Goal: Transaction & Acquisition: Purchase product/service

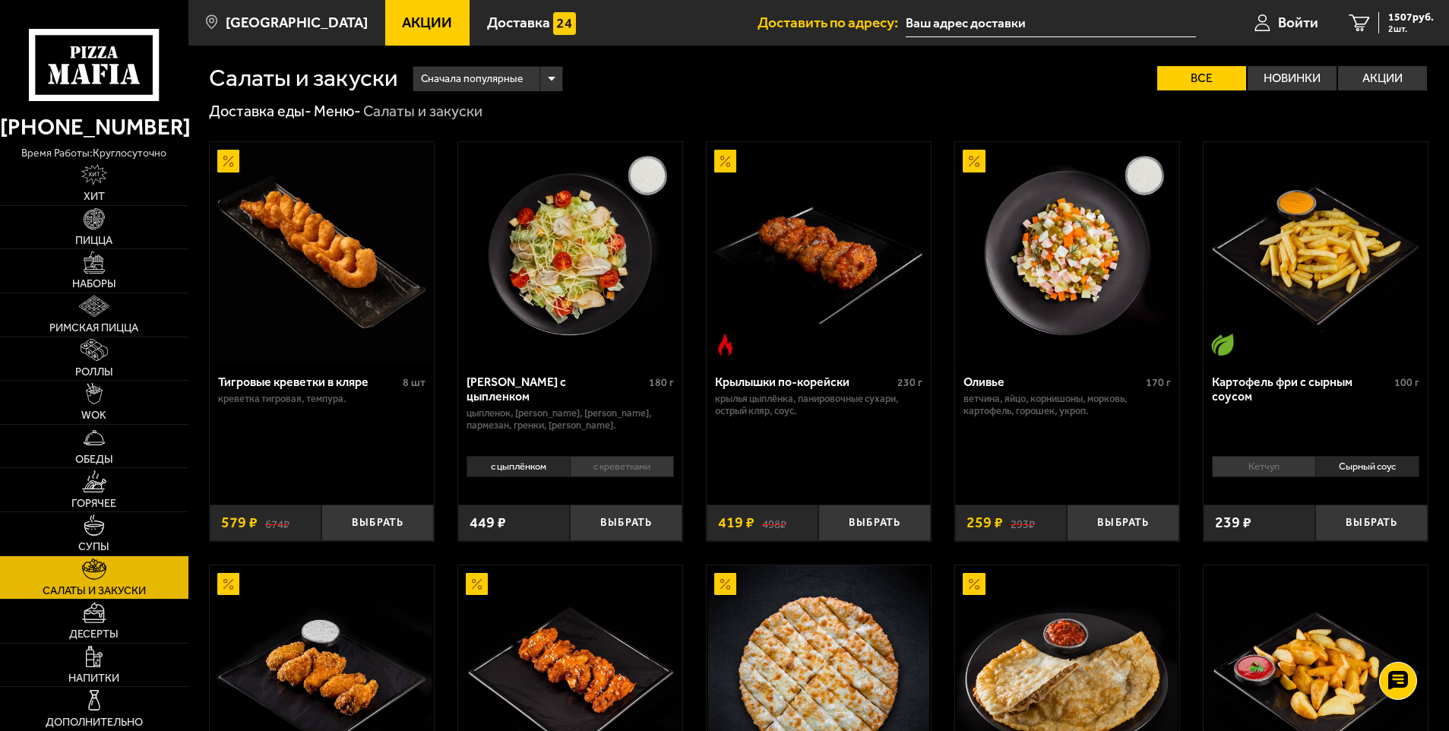
click at [402, 25] on span "Акции" at bounding box center [427, 22] width 50 height 14
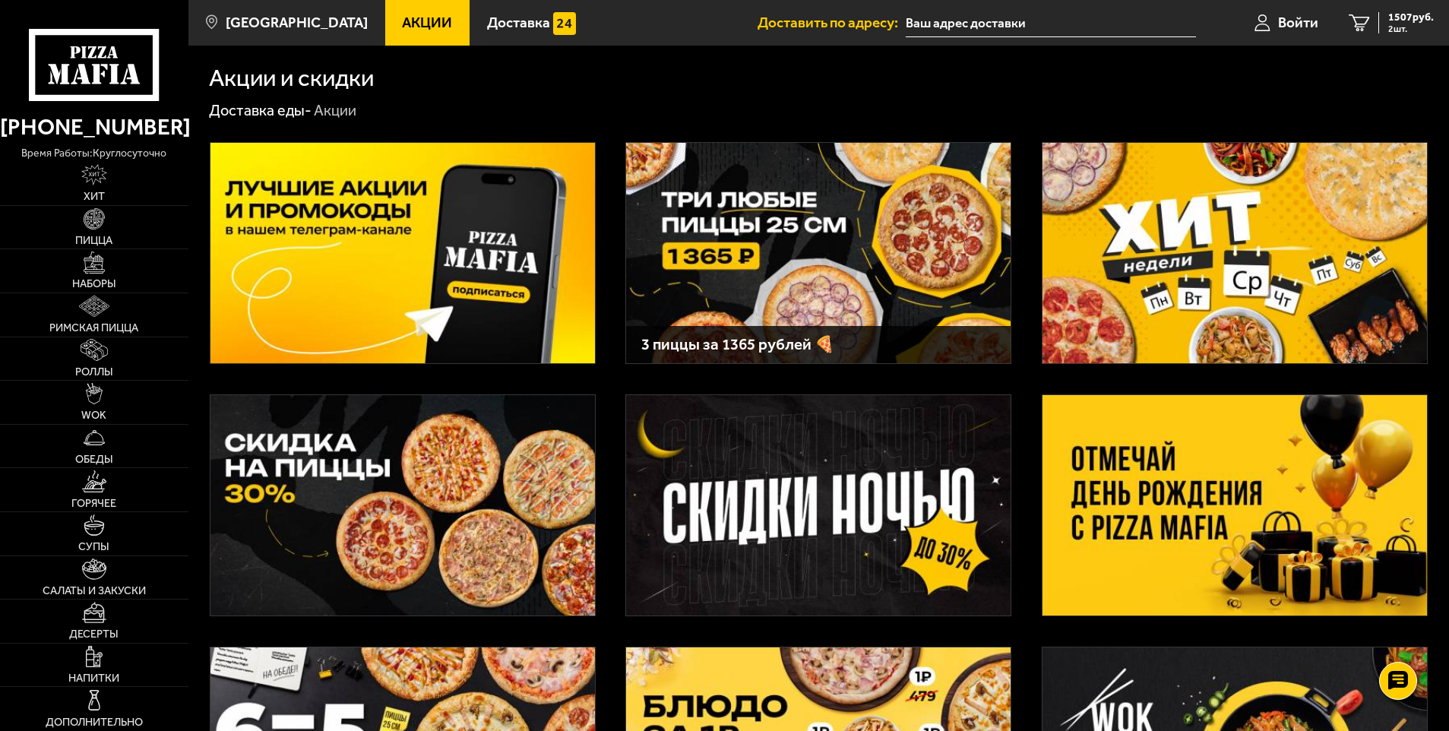
click at [825, 234] on img at bounding box center [818, 253] width 385 height 220
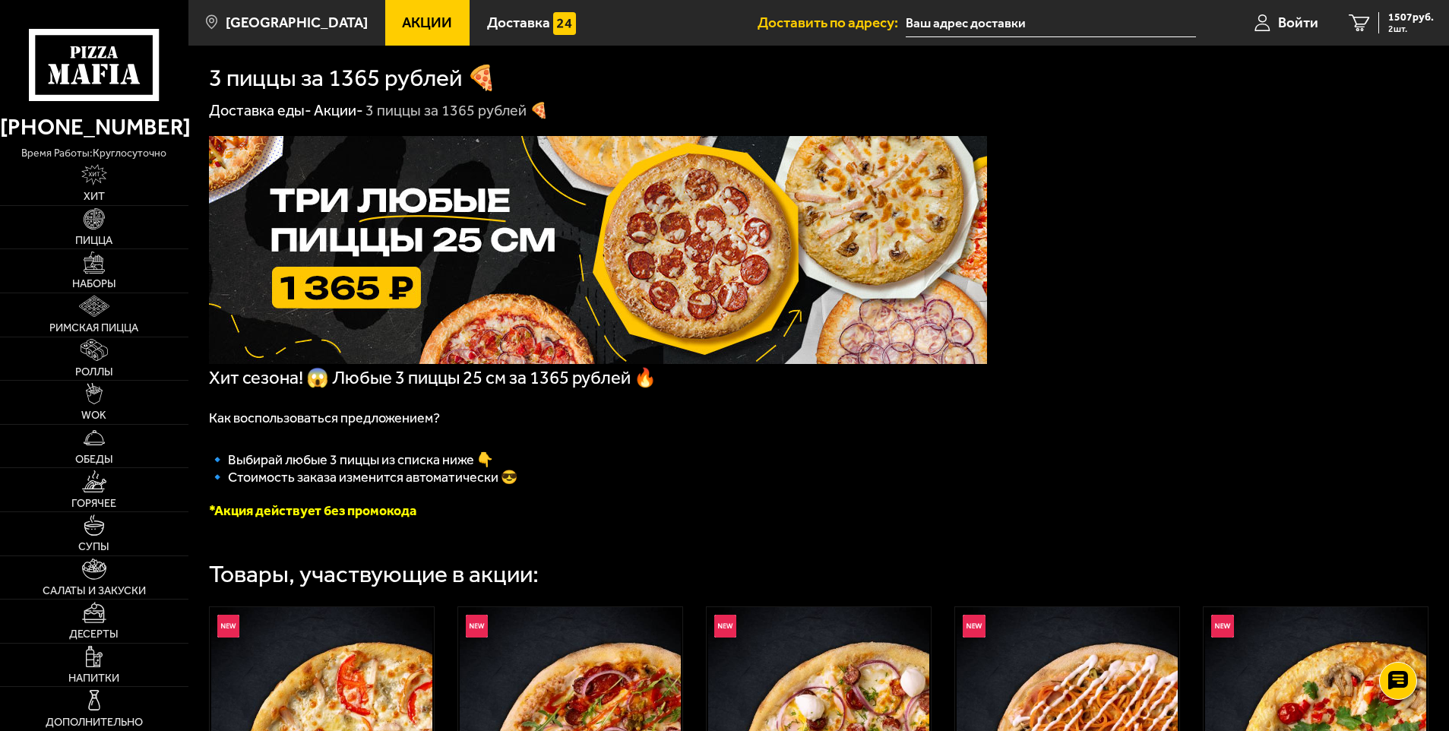
click at [88, 141] on link "[PHONE_NUMBER]" at bounding box center [94, 127] width 188 height 36
click at [80, 81] on icon at bounding box center [94, 65] width 131 height 72
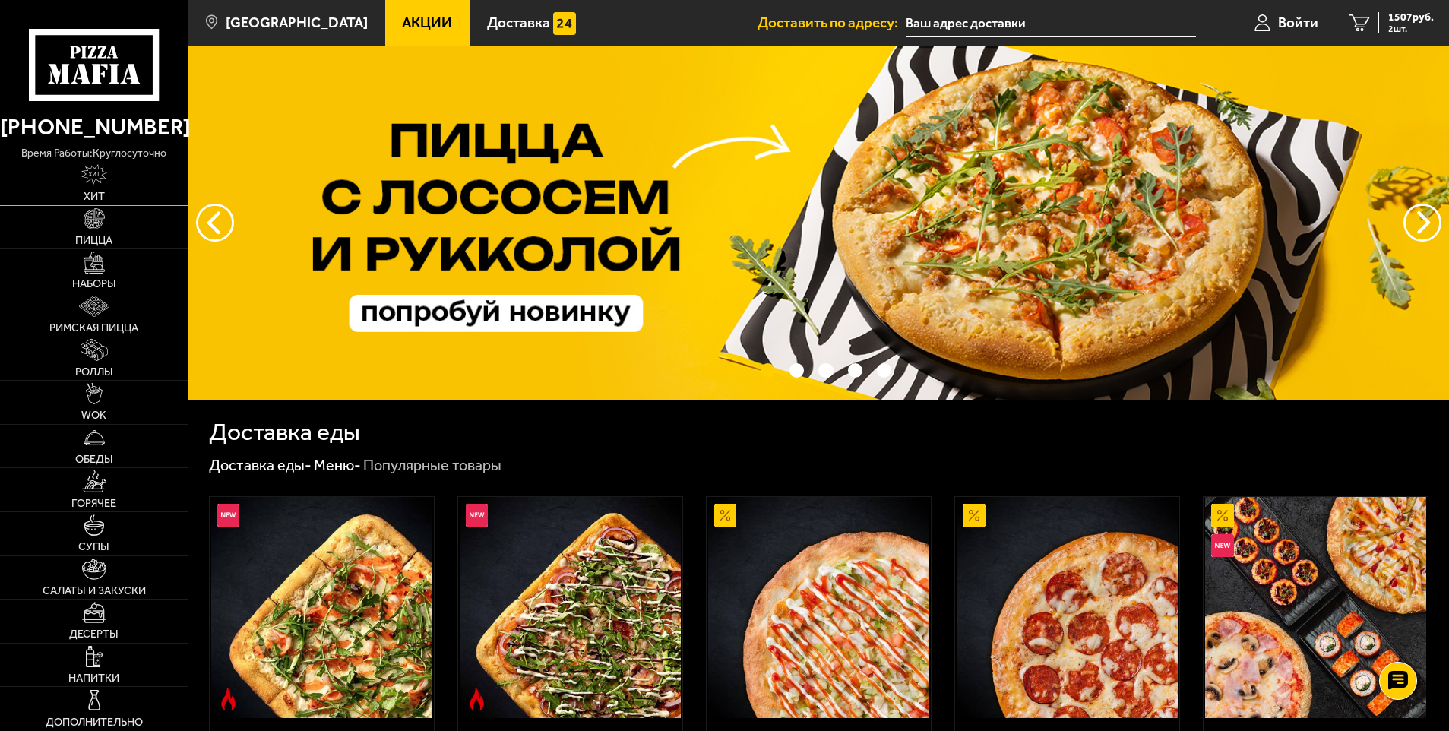
click at [106, 173] on img at bounding box center [94, 174] width 26 height 21
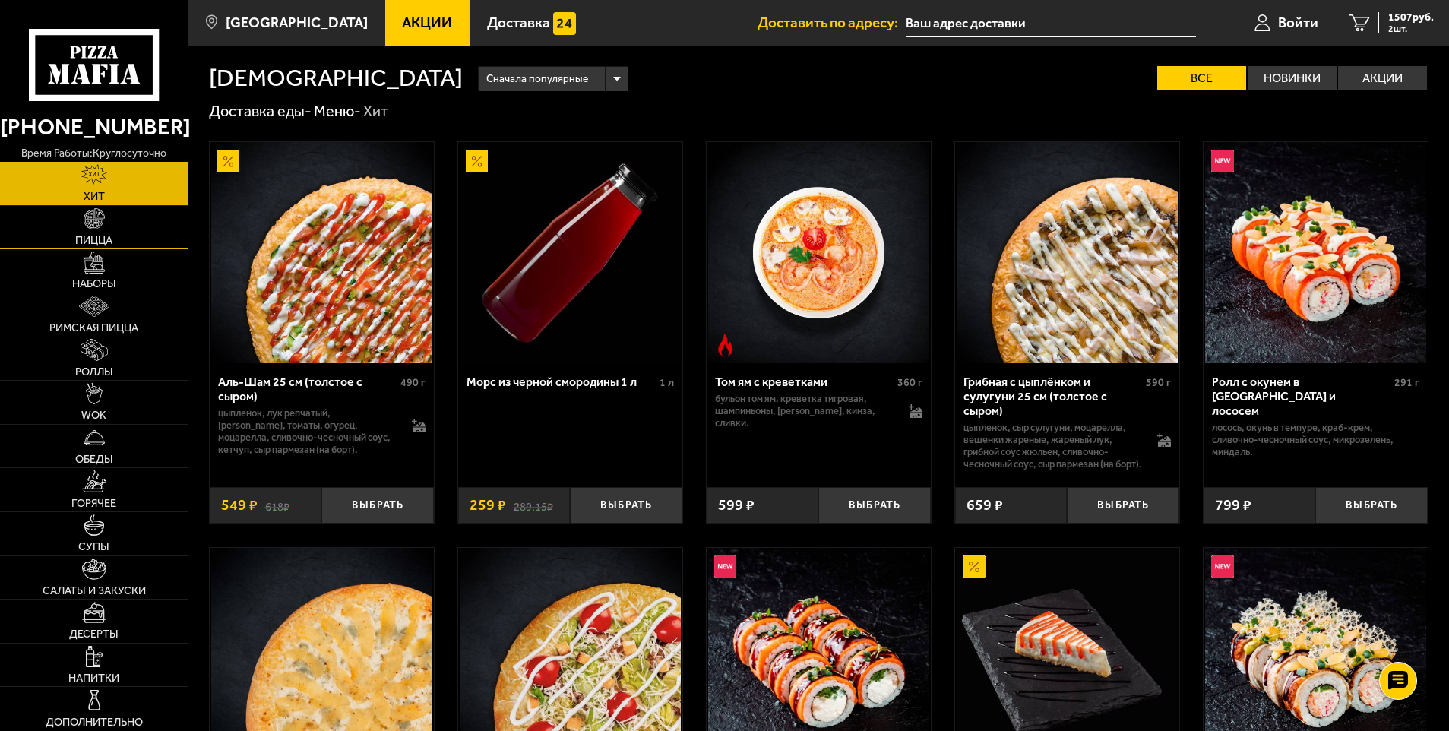
click at [103, 237] on span "Пицца" at bounding box center [93, 241] width 37 height 11
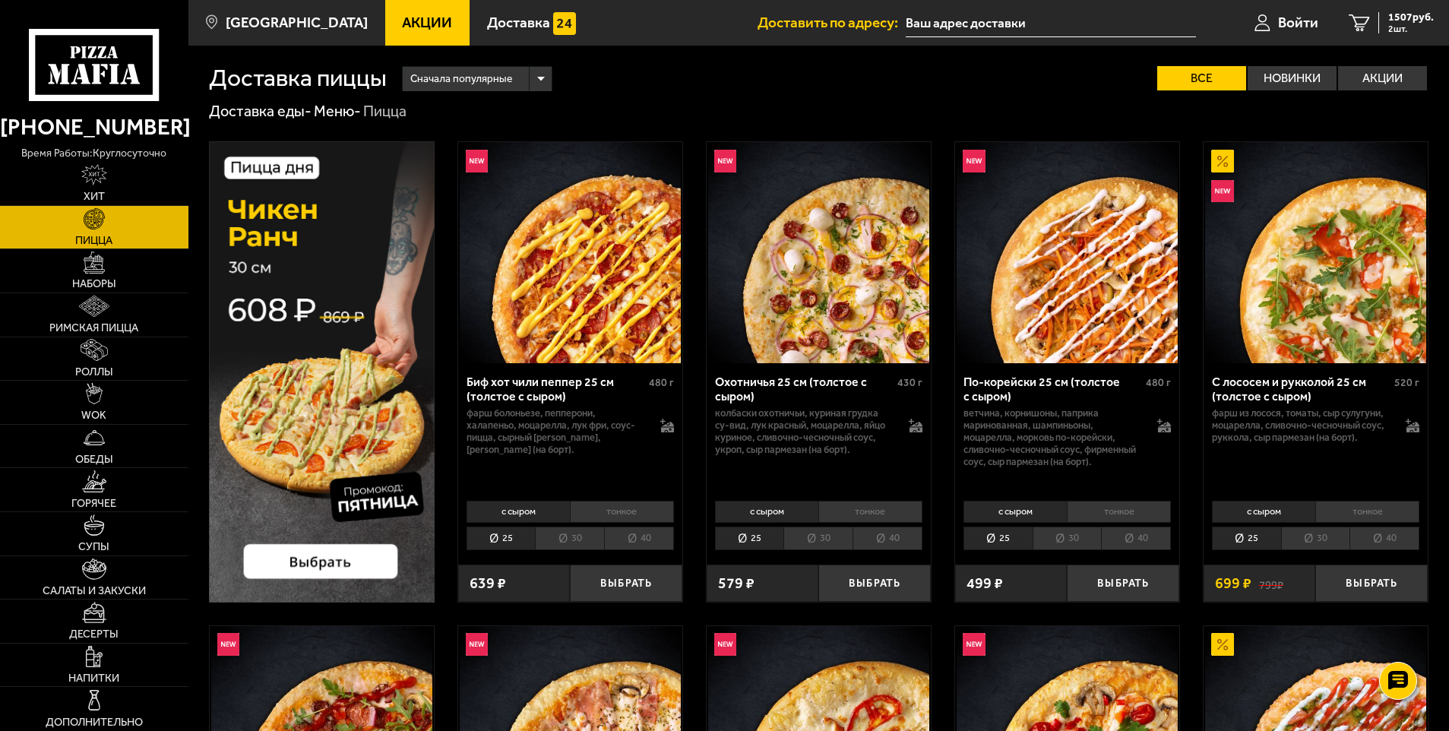
click at [356, 526] on img at bounding box center [322, 371] width 226 height 461
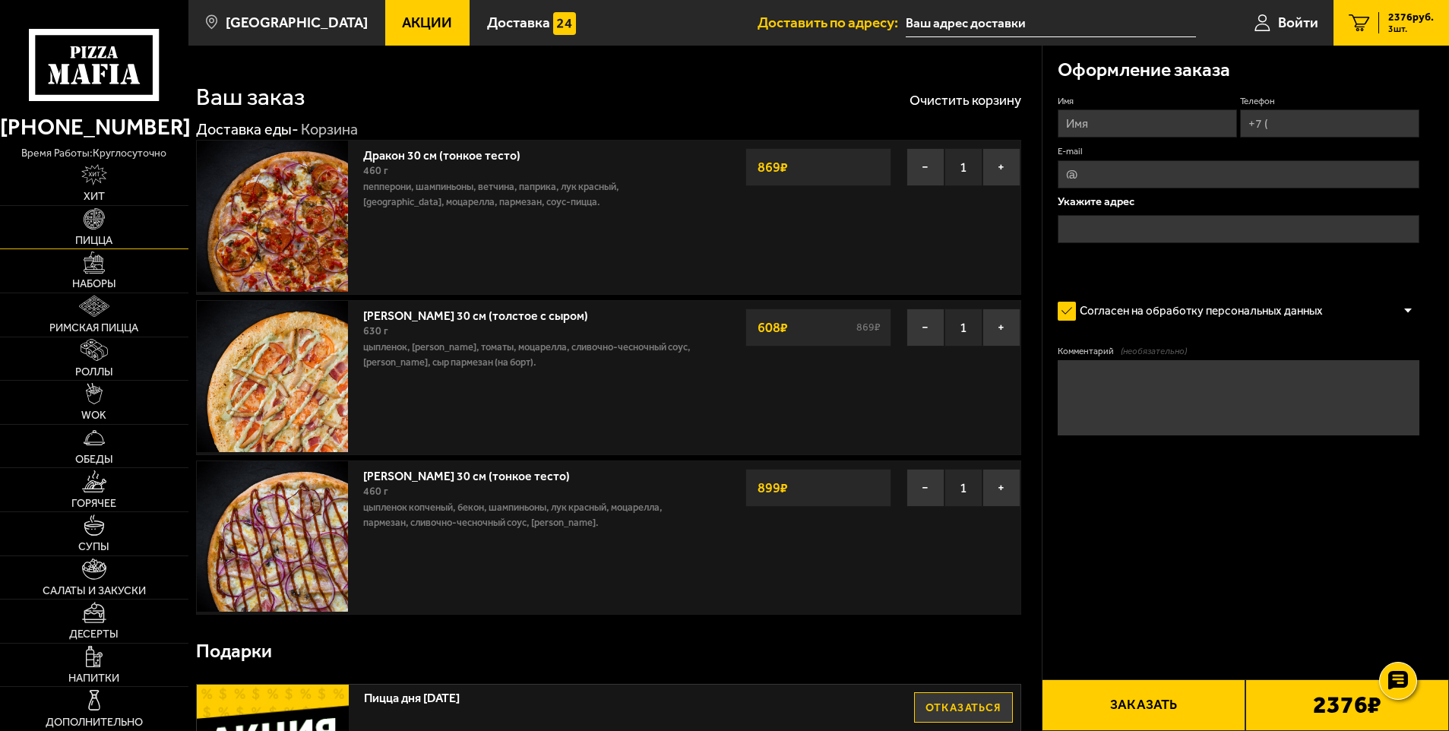
click at [97, 230] on link "Пицца" at bounding box center [94, 227] width 188 height 43
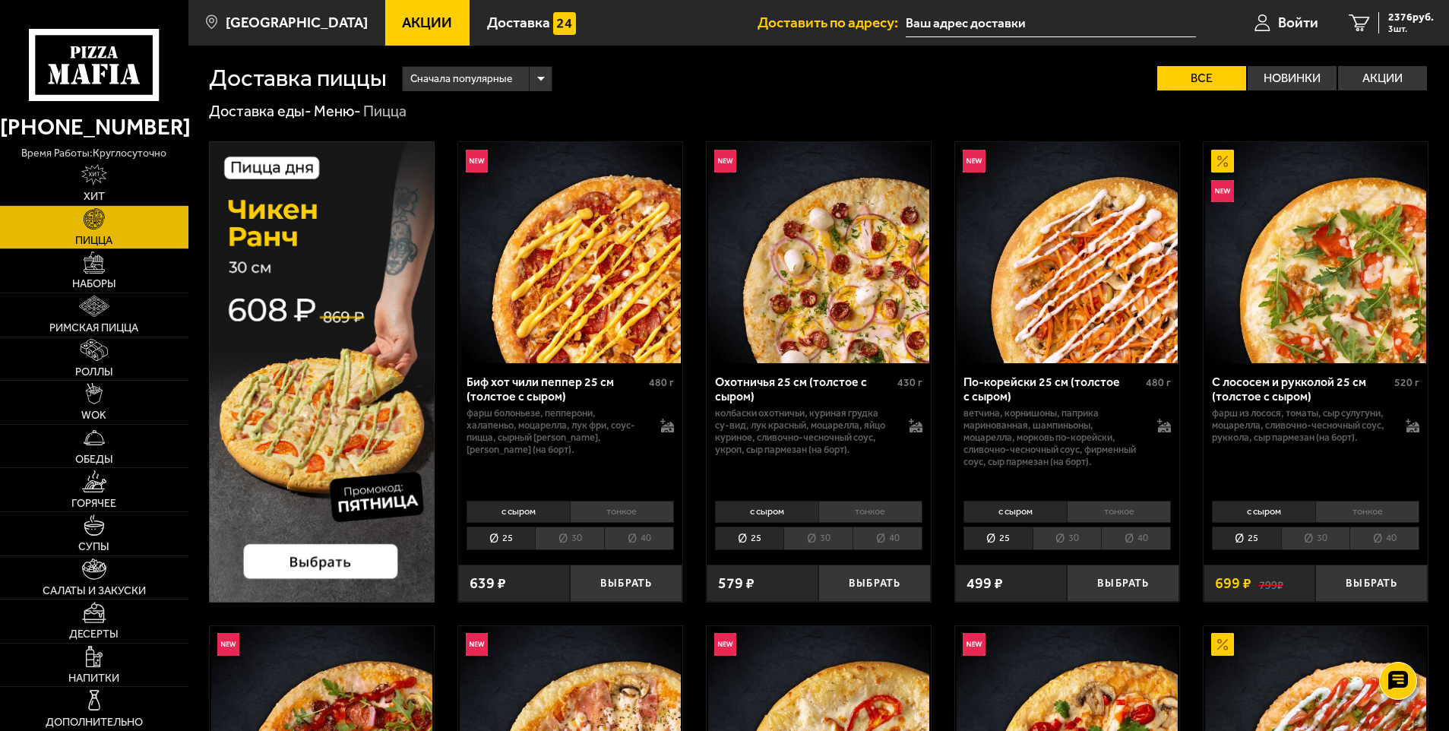
click at [288, 302] on img at bounding box center [322, 371] width 226 height 461
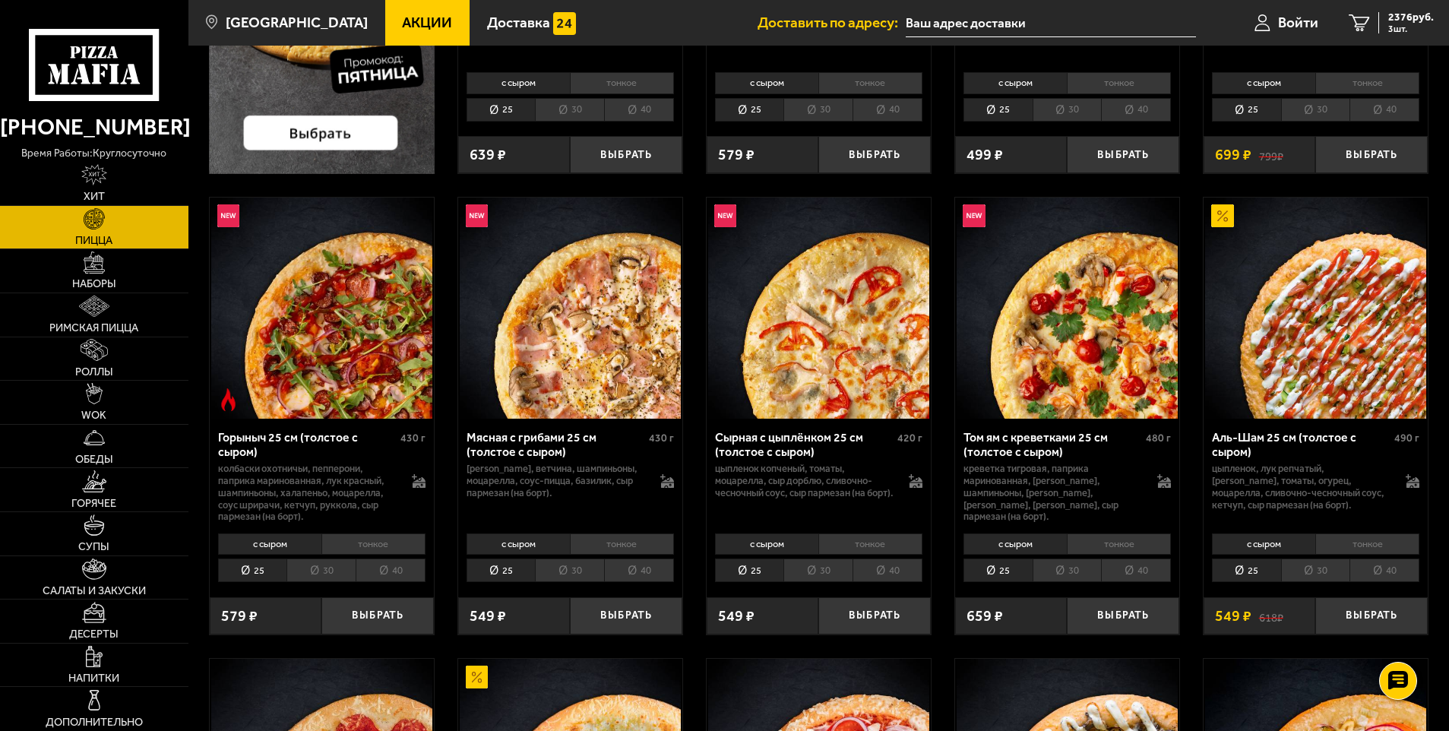
scroll to position [456, 0]
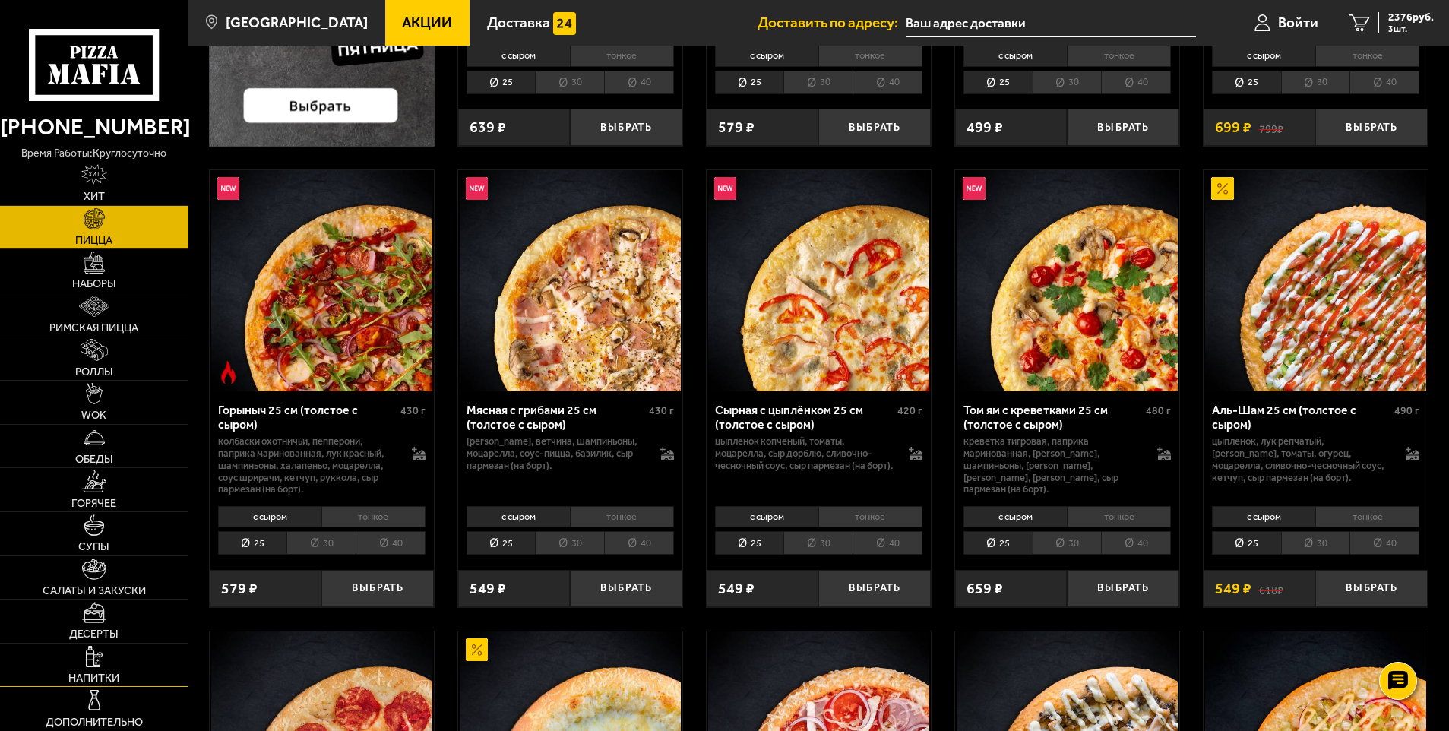
click at [93, 664] on img at bounding box center [94, 656] width 17 height 21
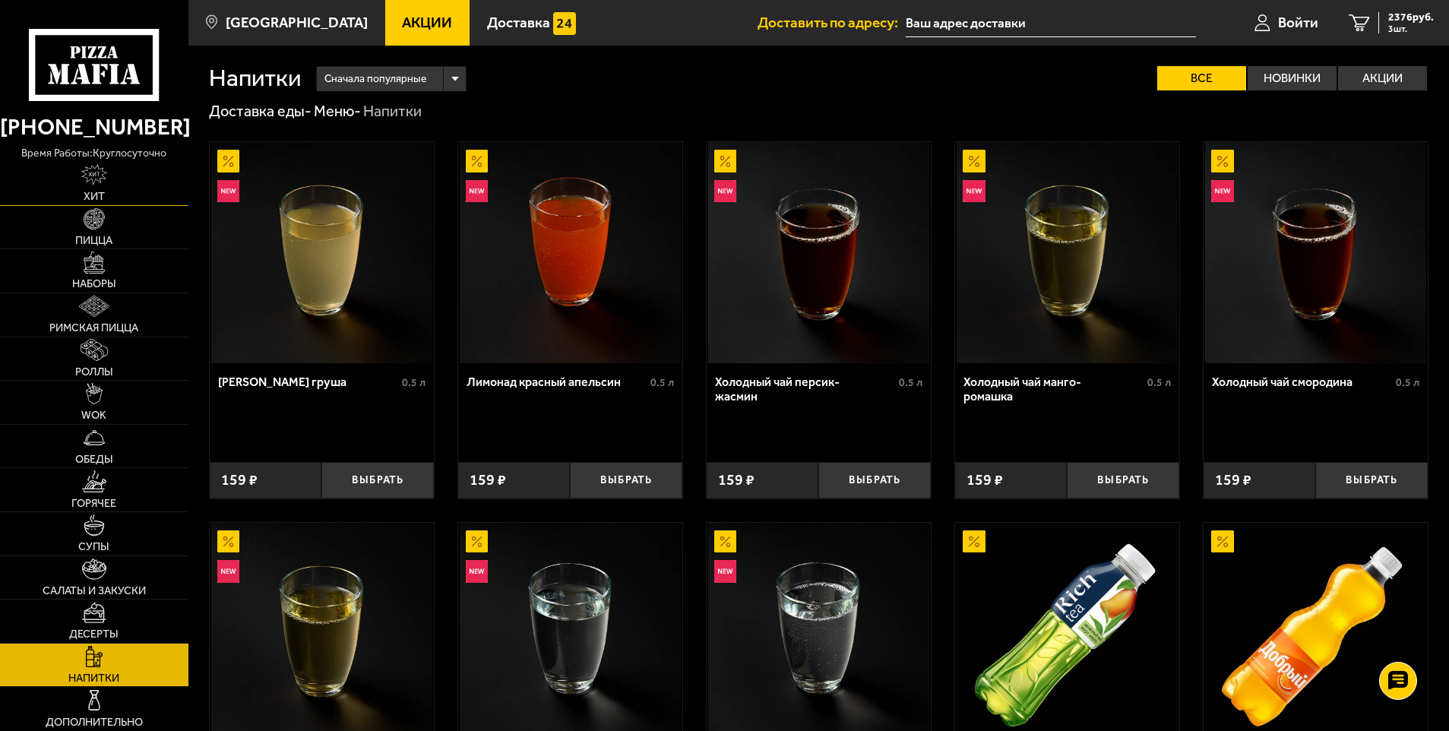
click at [91, 192] on span "Хит" at bounding box center [94, 197] width 21 height 11
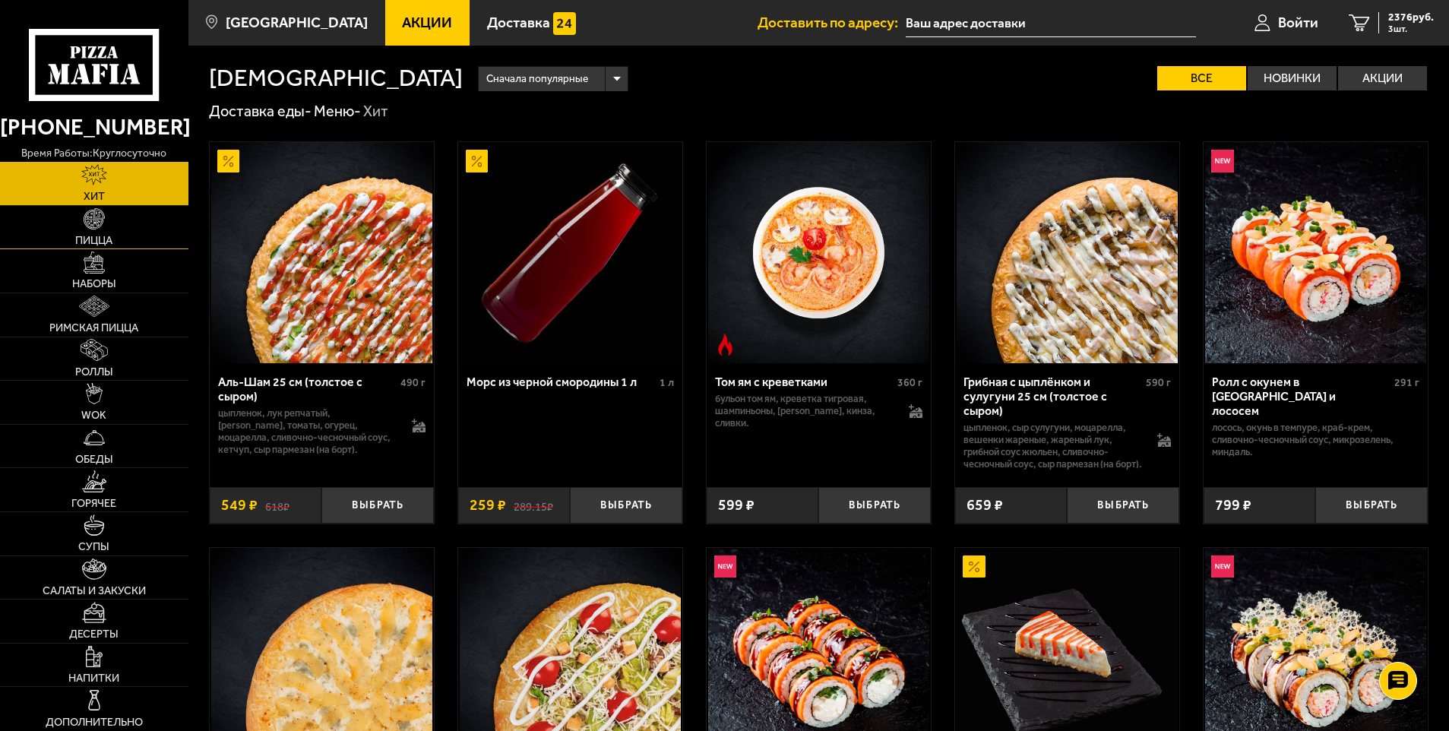
click at [92, 231] on link "Пицца" at bounding box center [94, 227] width 188 height 43
